Goal: Transaction & Acquisition: Purchase product/service

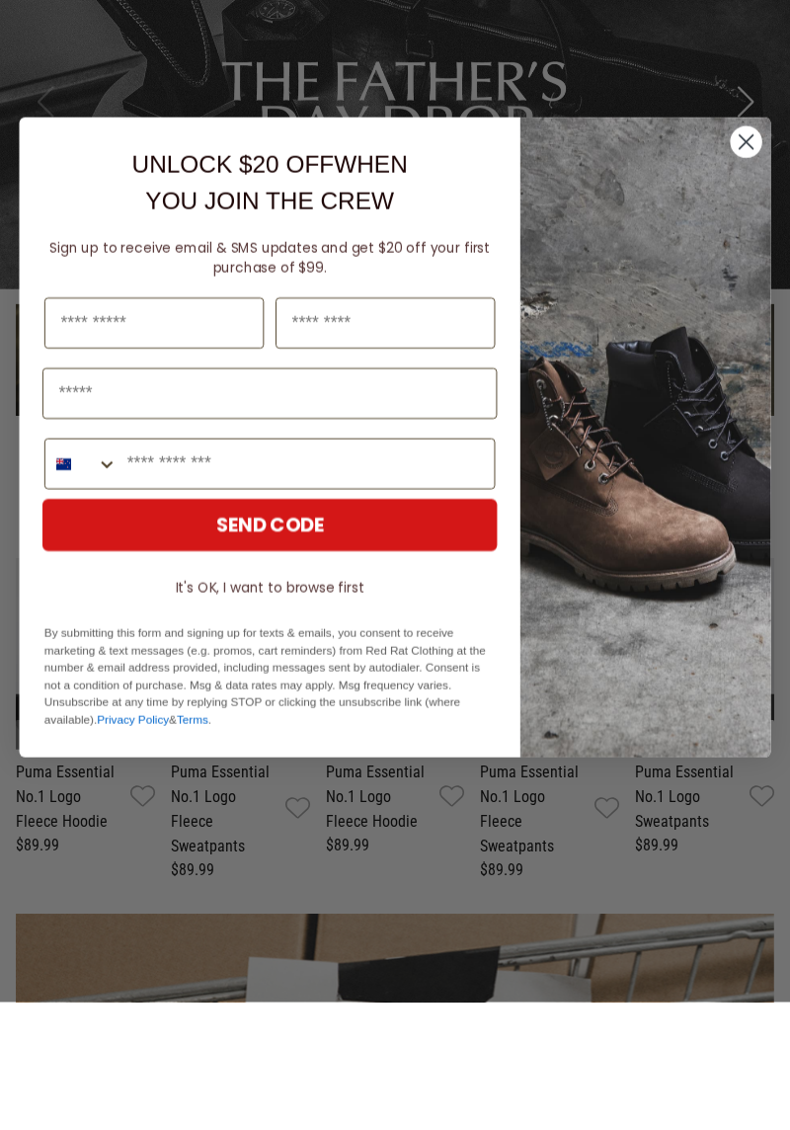
click at [739, 265] on circle "Close dialog" at bounding box center [746, 270] width 32 height 32
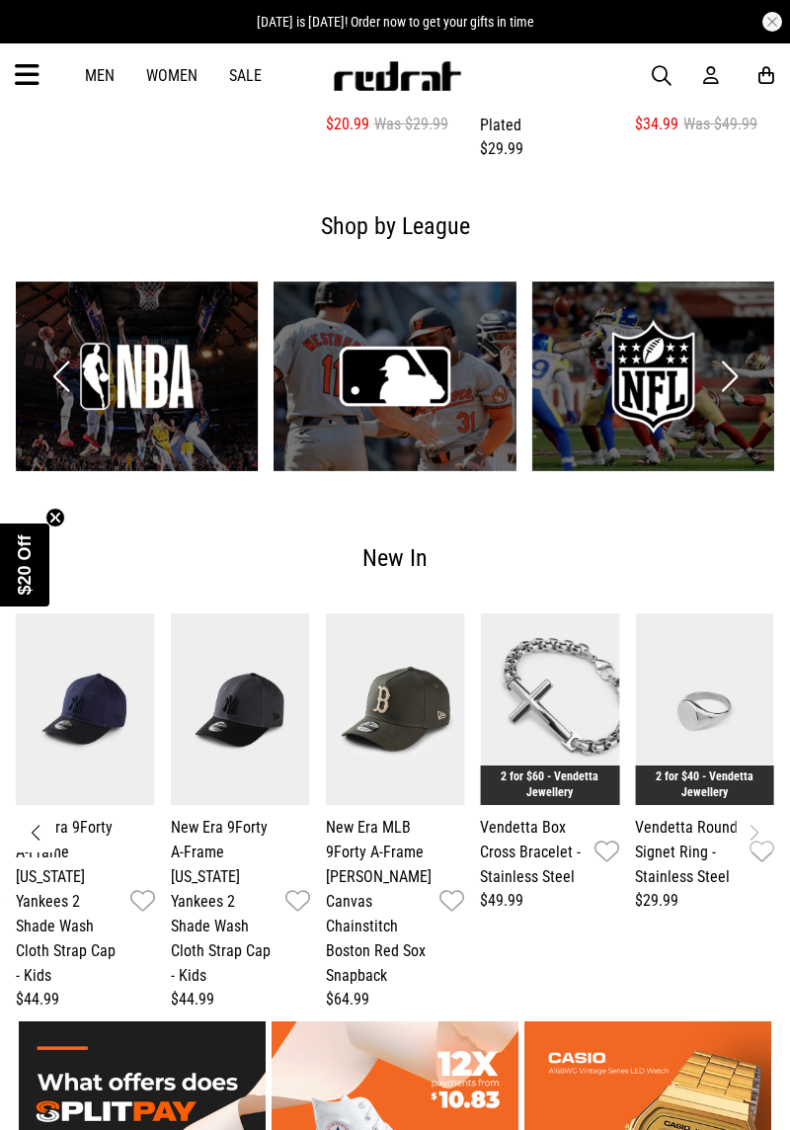
scroll to position [2346, 0]
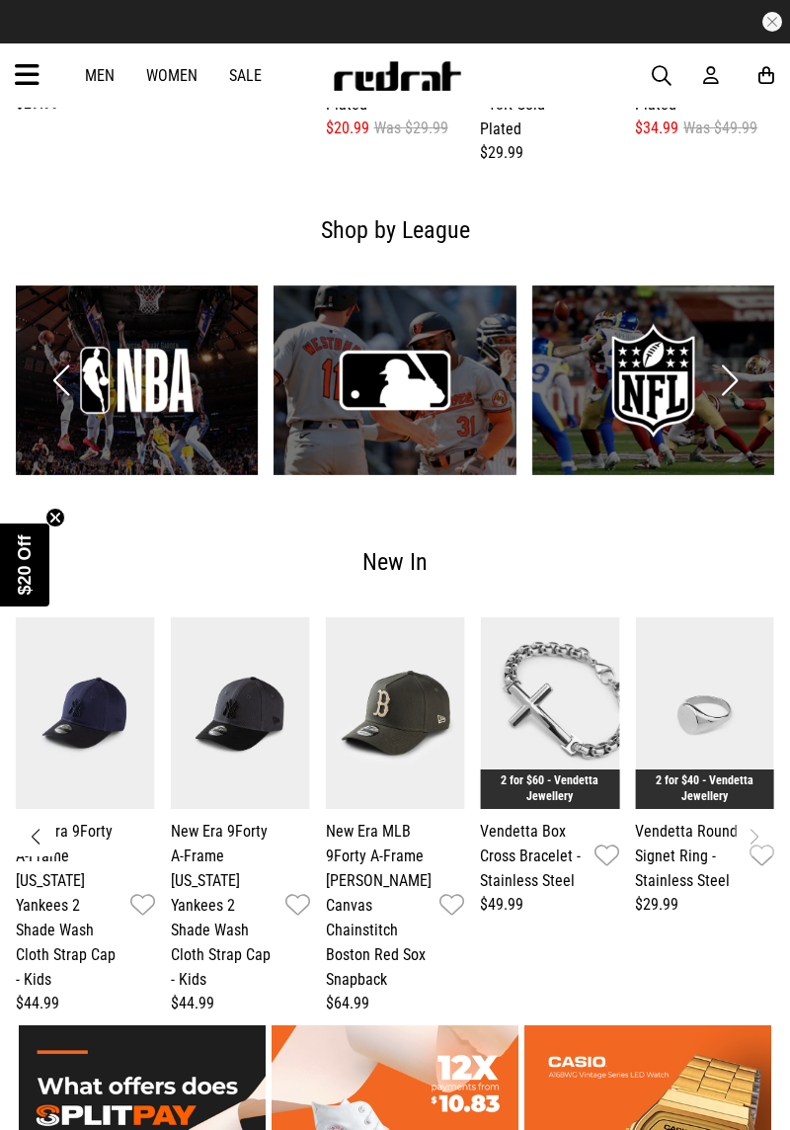
click at [119, 357] on link "1 / 4" at bounding box center [137, 380] width 242 height 190
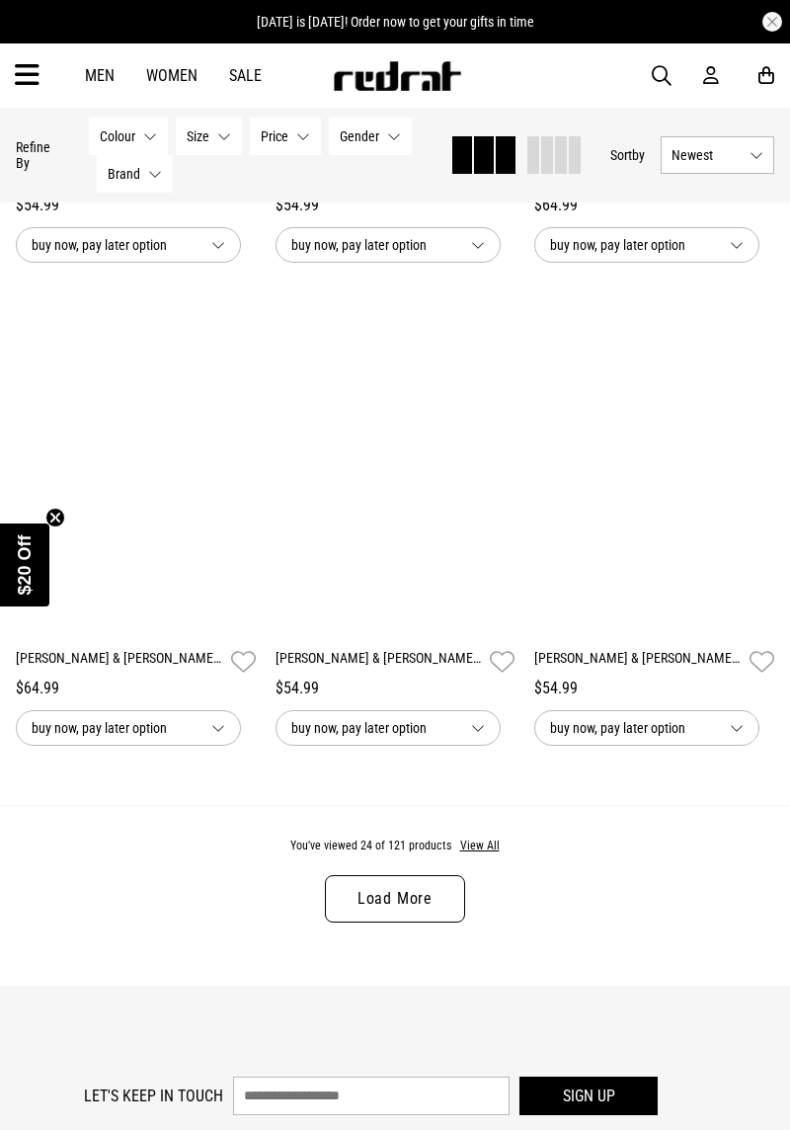
scroll to position [3464, 0]
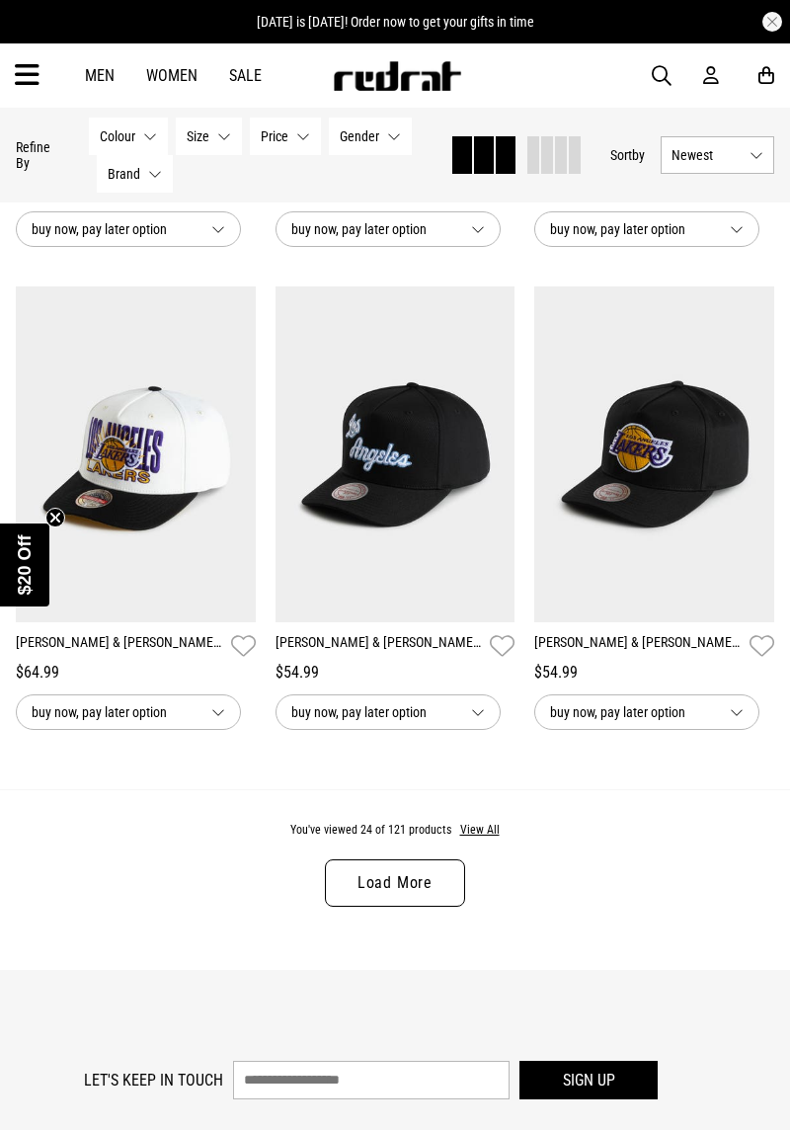
click at [412, 887] on link "Load More" at bounding box center [395, 882] width 140 height 47
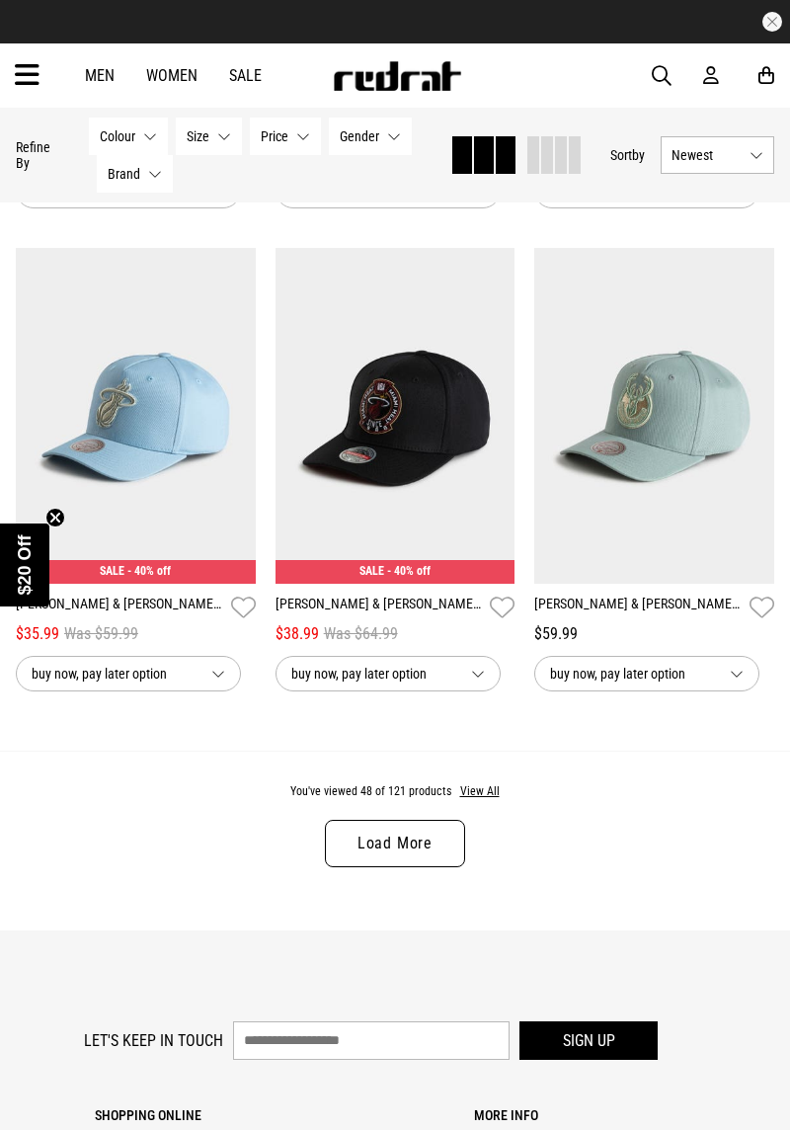
scroll to position [7372, 0]
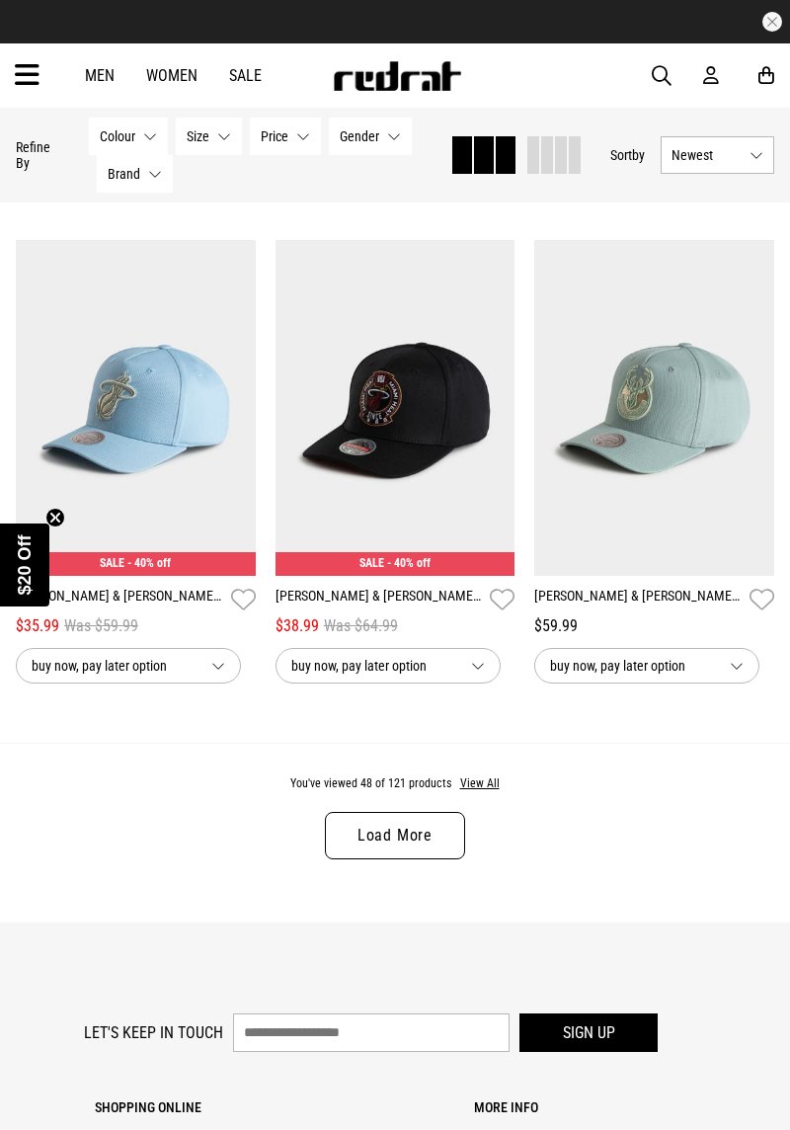
click at [435, 830] on link "Load More" at bounding box center [395, 835] width 140 height 47
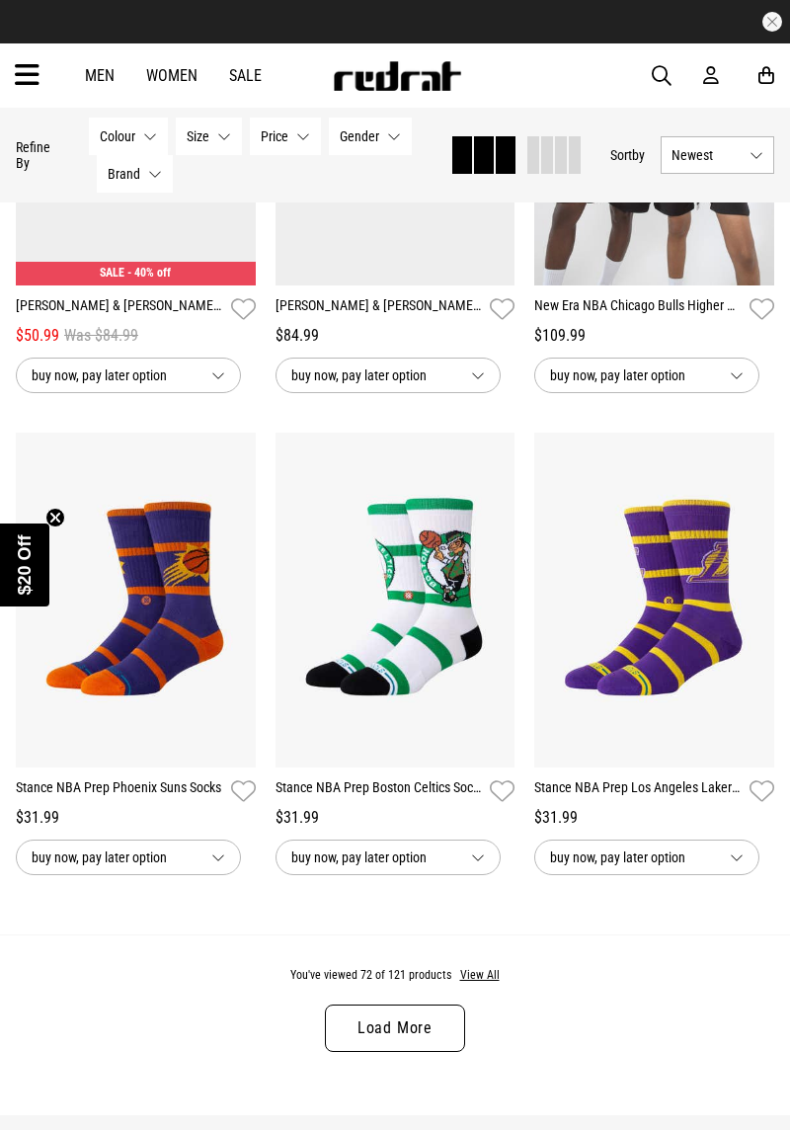
scroll to position [11041, 0]
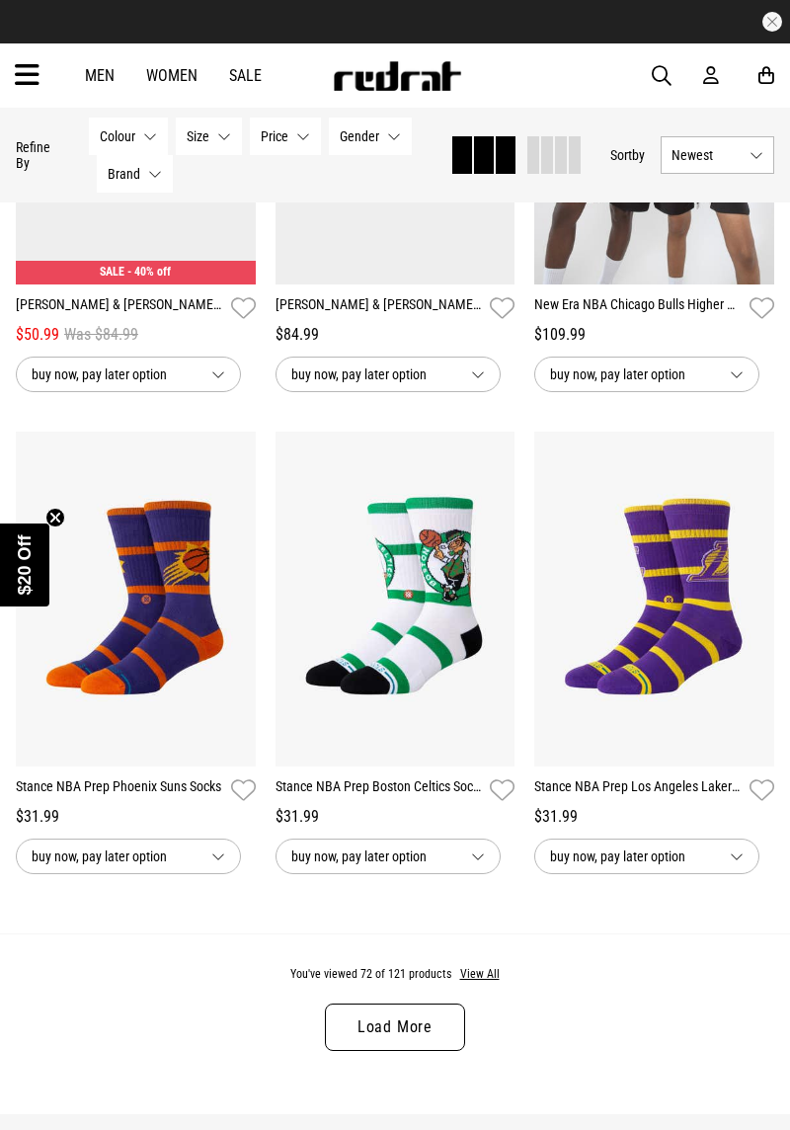
click at [426, 1011] on link "Load More" at bounding box center [395, 1026] width 140 height 47
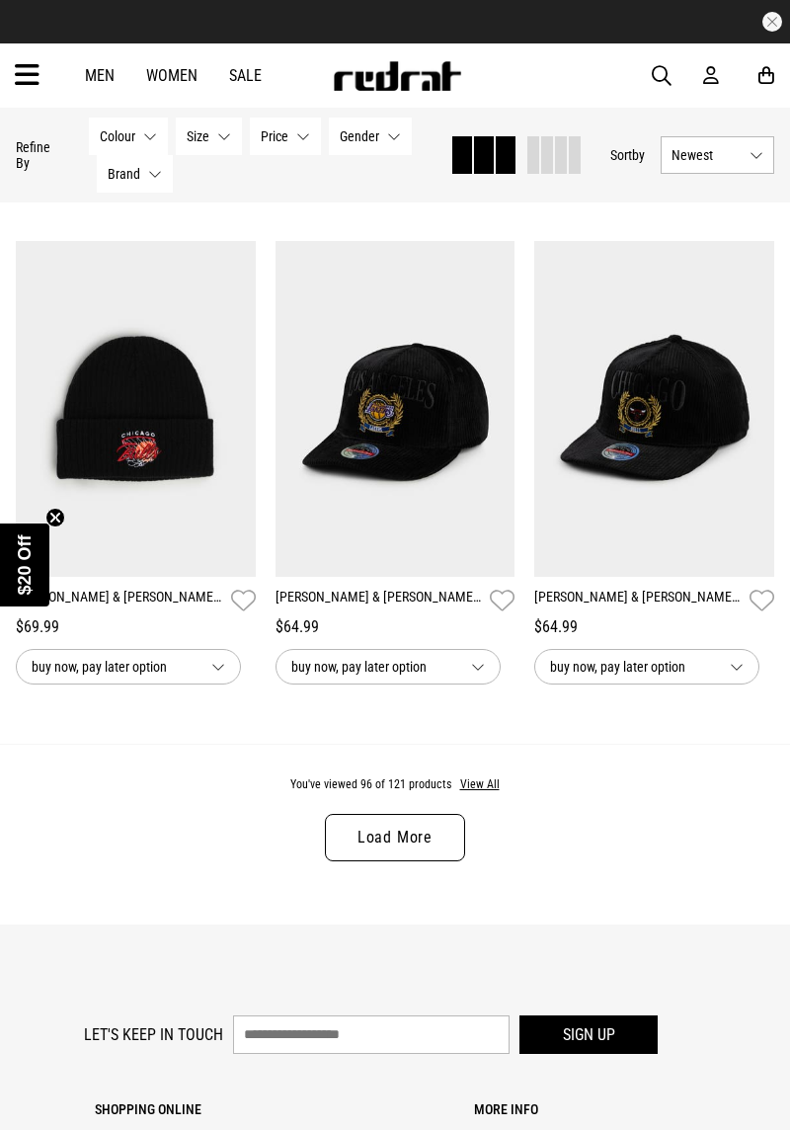
scroll to position [15099, 0]
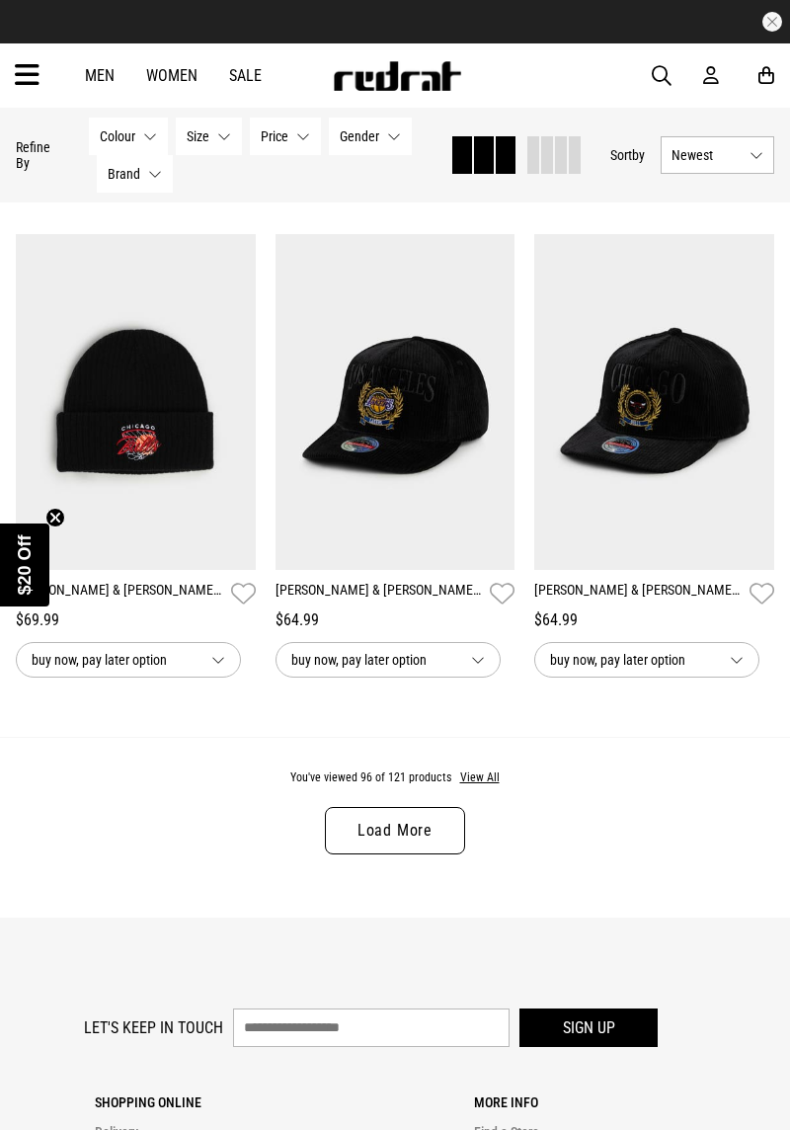
click at [417, 812] on link "Load More" at bounding box center [395, 830] width 140 height 47
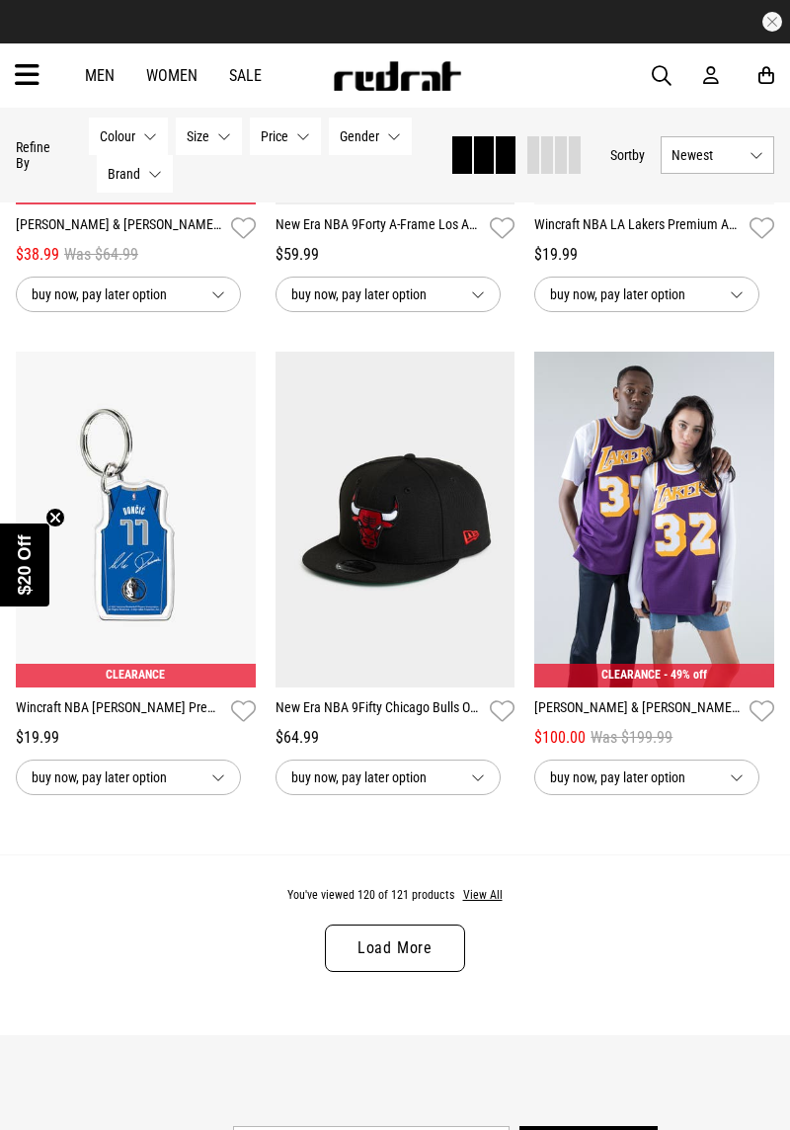
scroll to position [18850, 0]
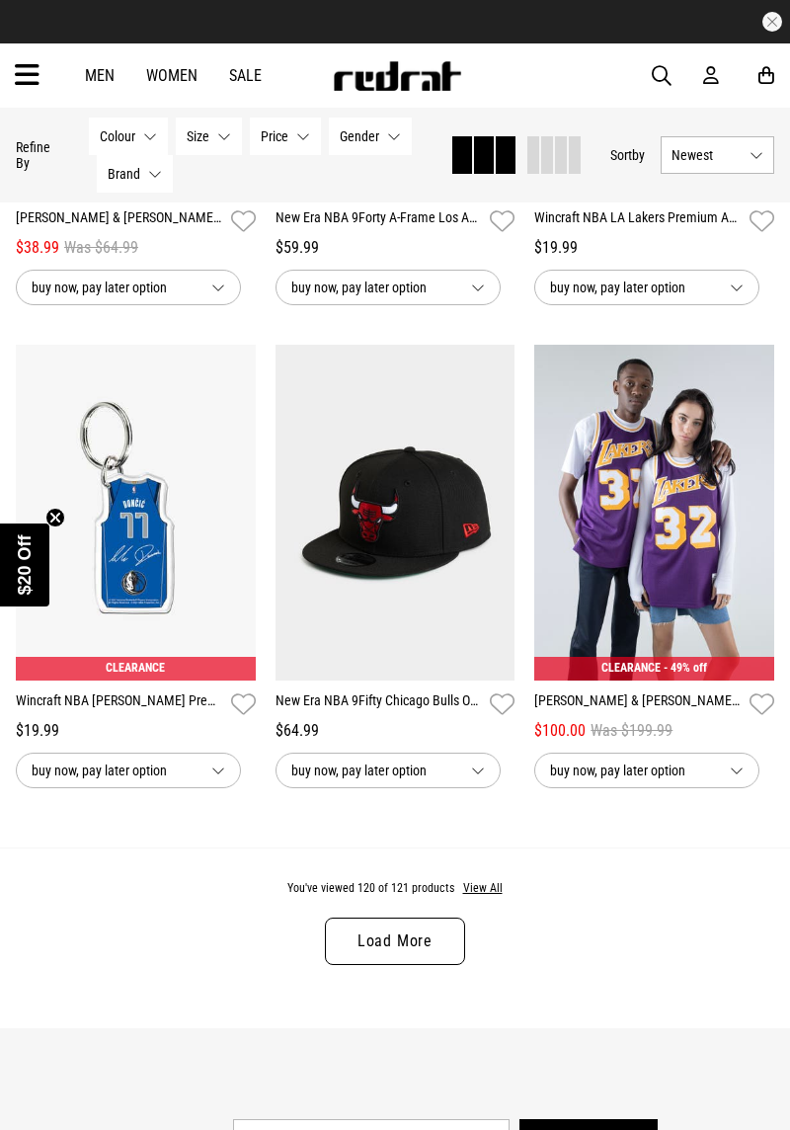
click at [428, 922] on link "Load More" at bounding box center [395, 940] width 140 height 47
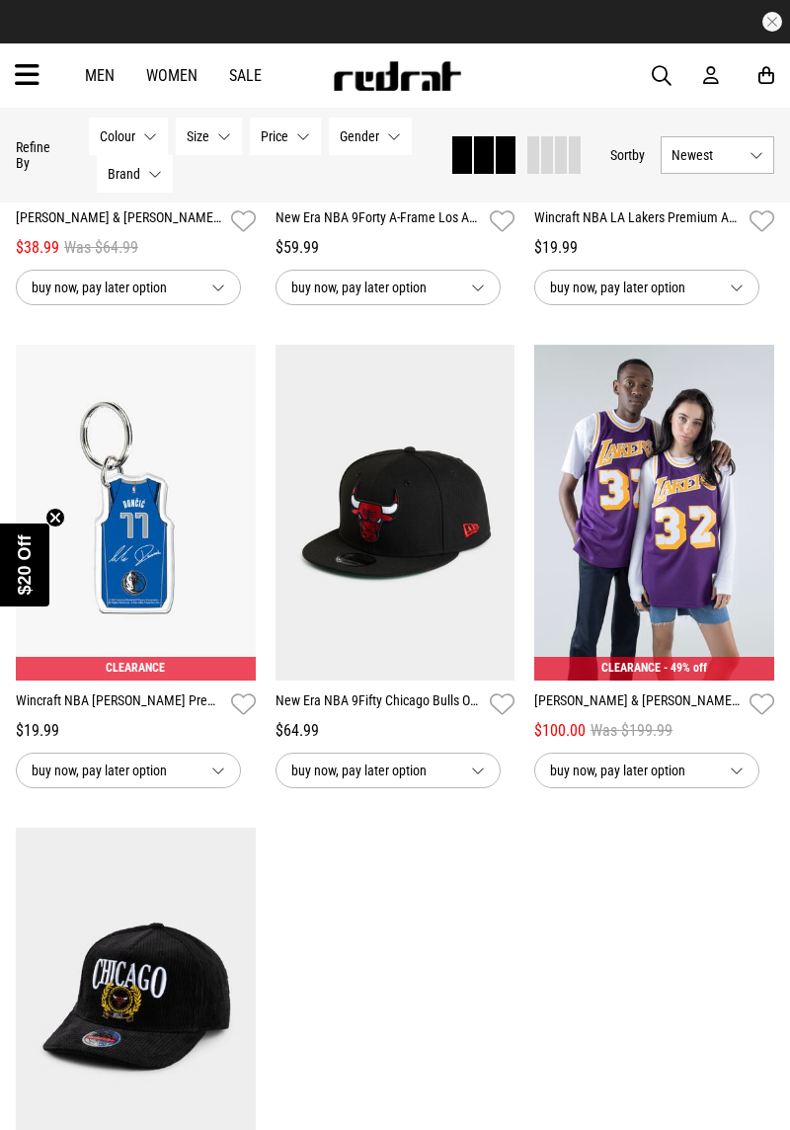
click at [770, 24] on button "button" at bounding box center [772, 22] width 20 height 20
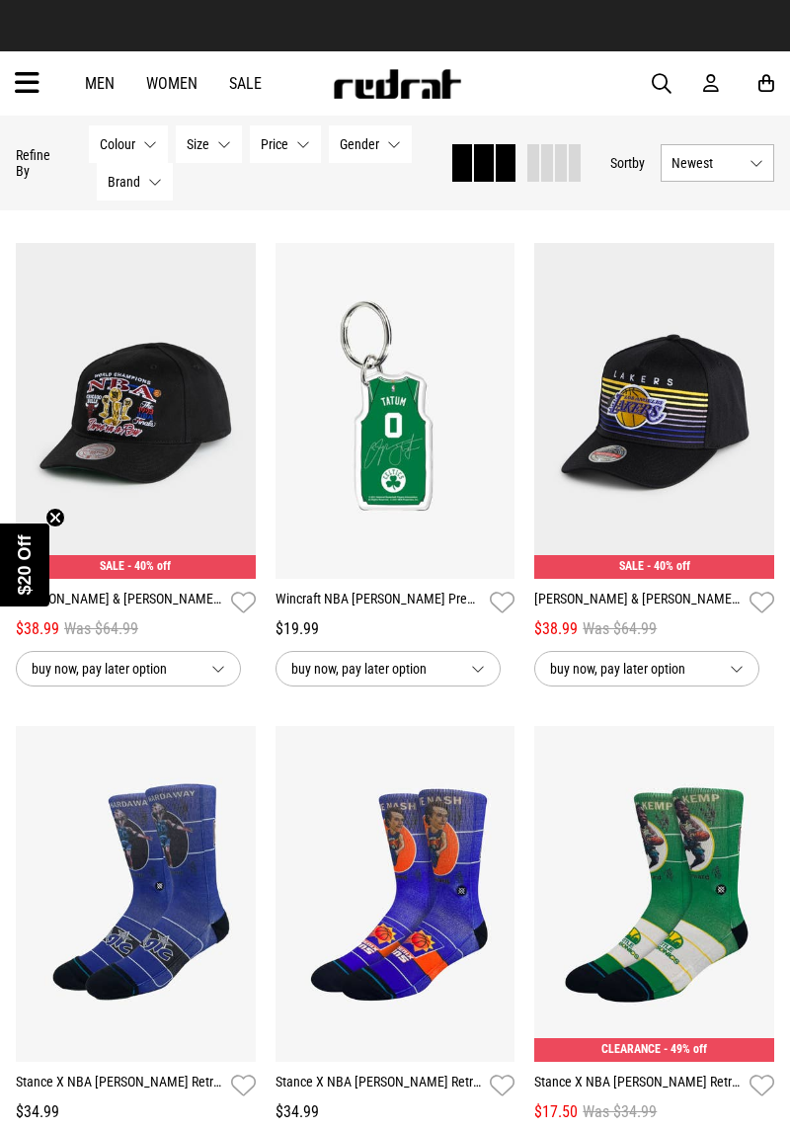
scroll to position [17024, 0]
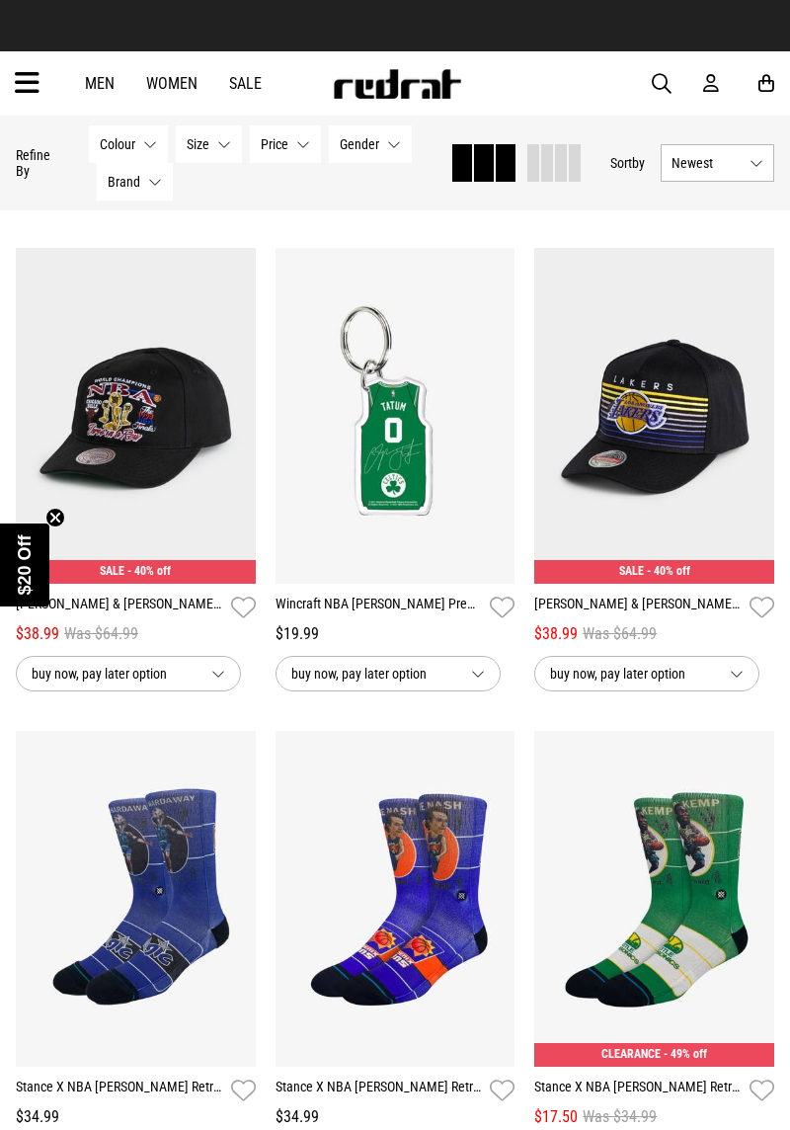
click at [116, 565] on div "SALE - 40% off" at bounding box center [136, 572] width 240 height 24
